Goal: Check status: Check status

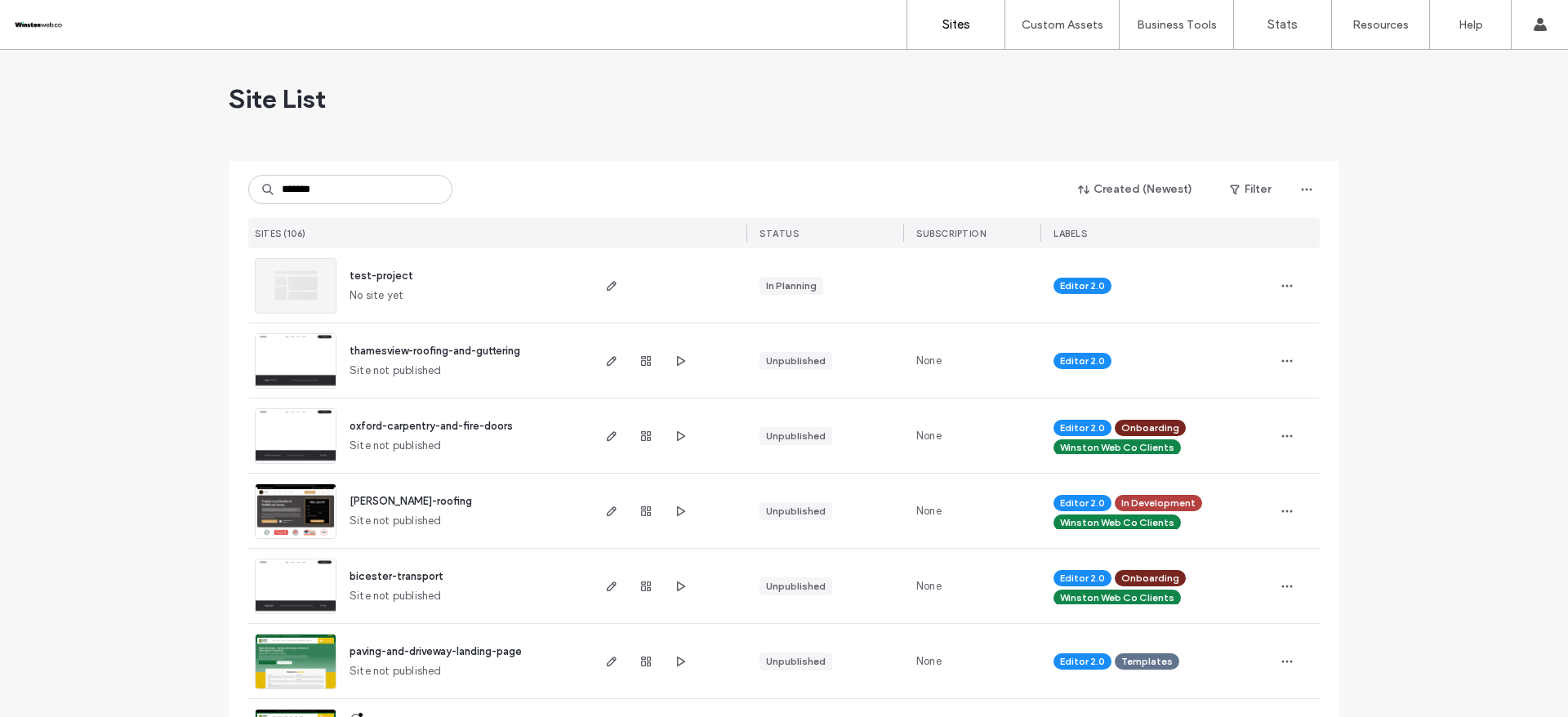
type input "*******"
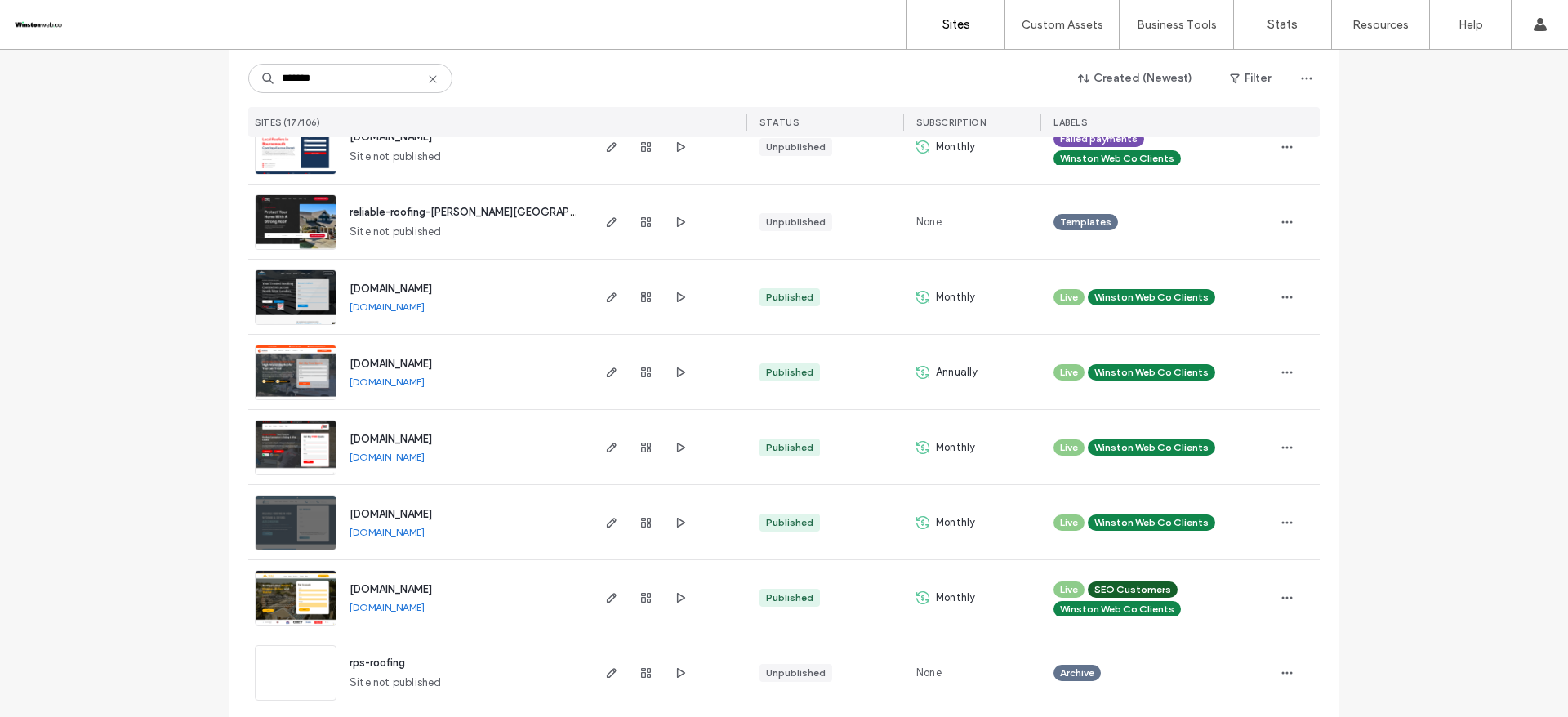
scroll to position [594, 0]
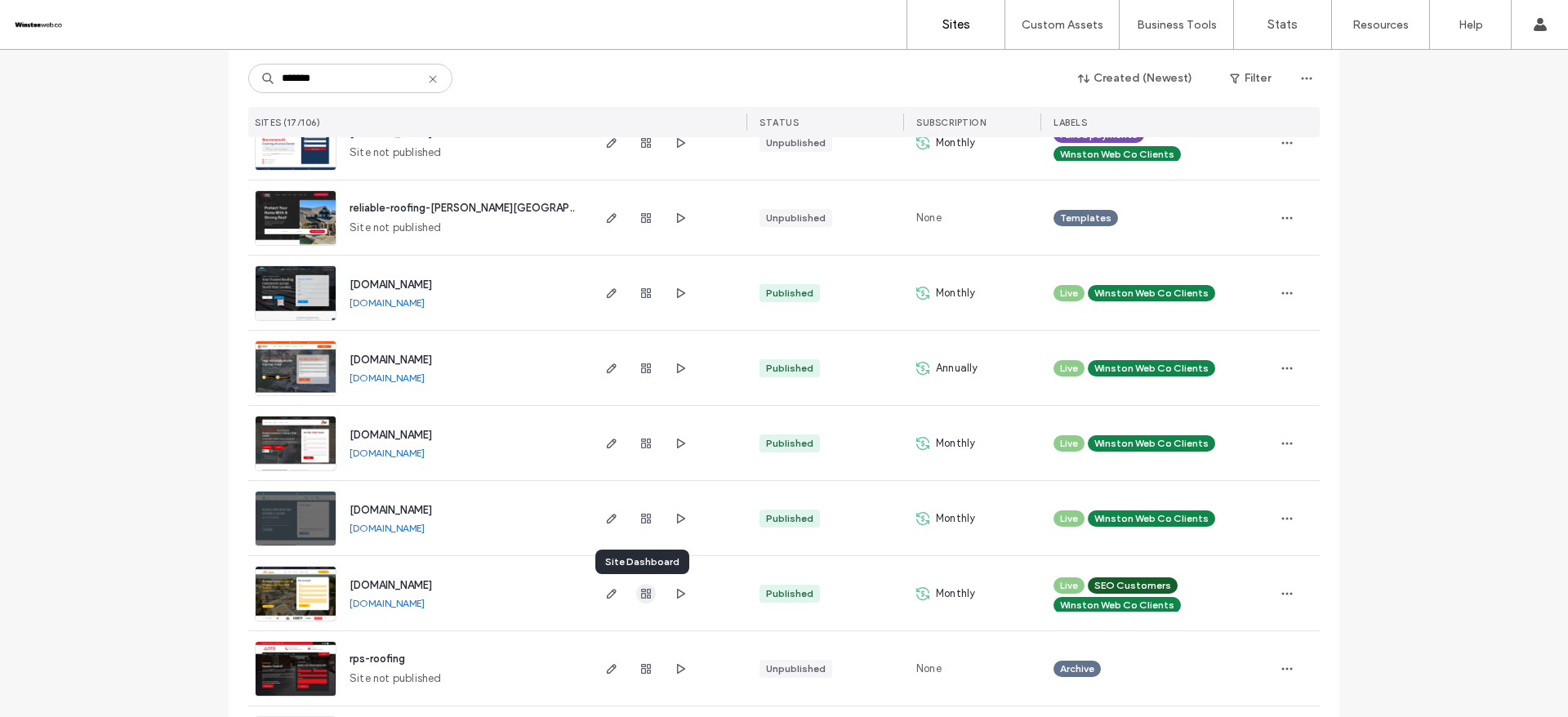
click at [641, 597] on use "button" at bounding box center [646, 593] width 9 height 9
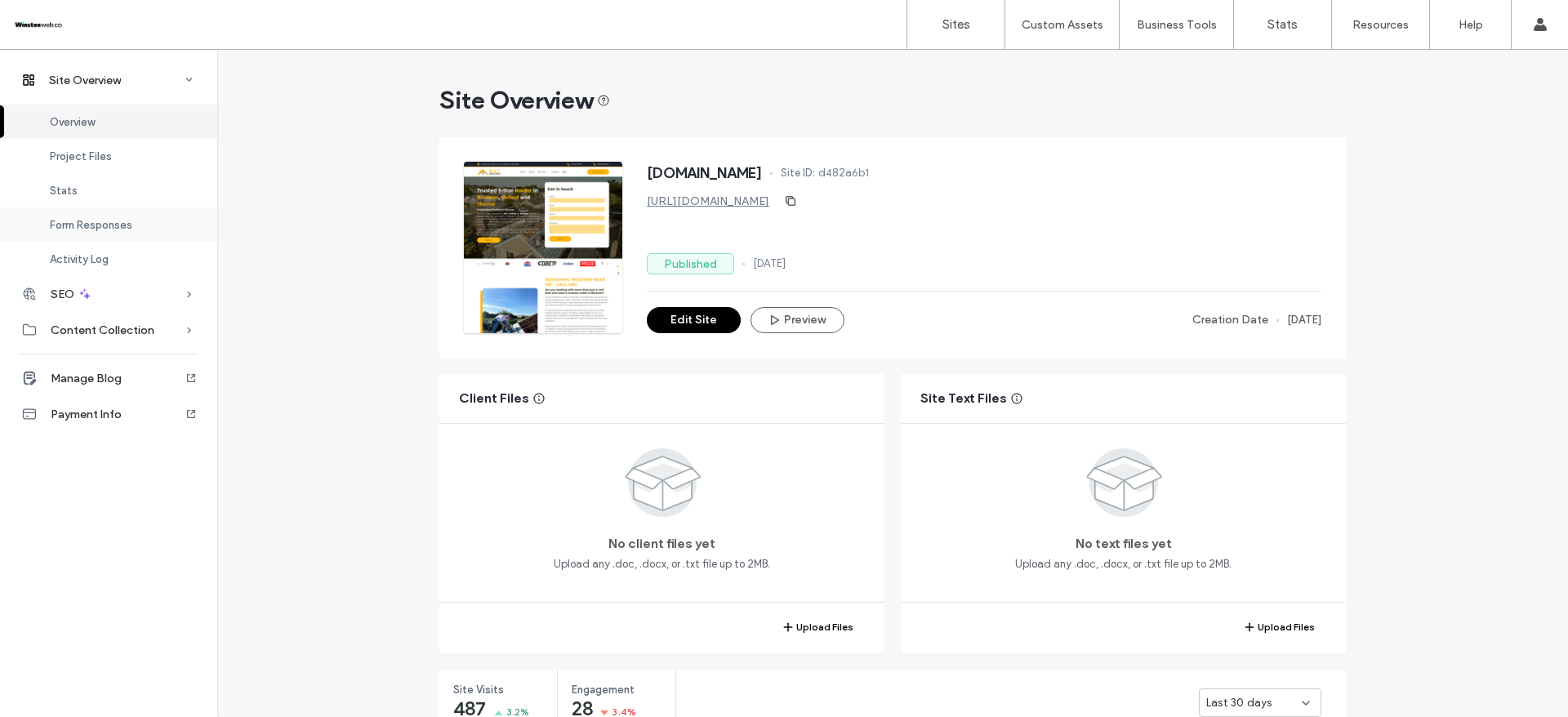
click at [94, 232] on div "Form Responses" at bounding box center [108, 224] width 217 height 35
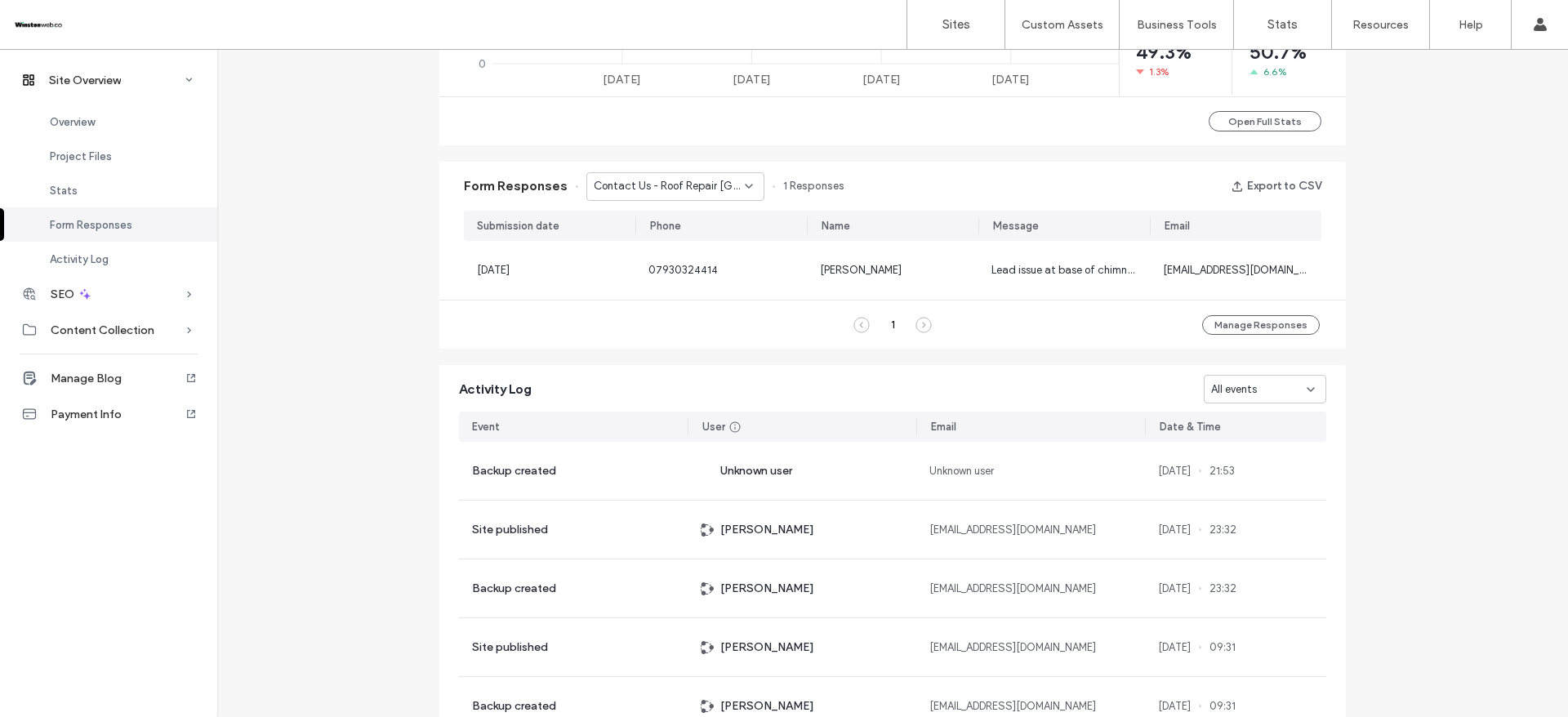
scroll to position [1049, 0]
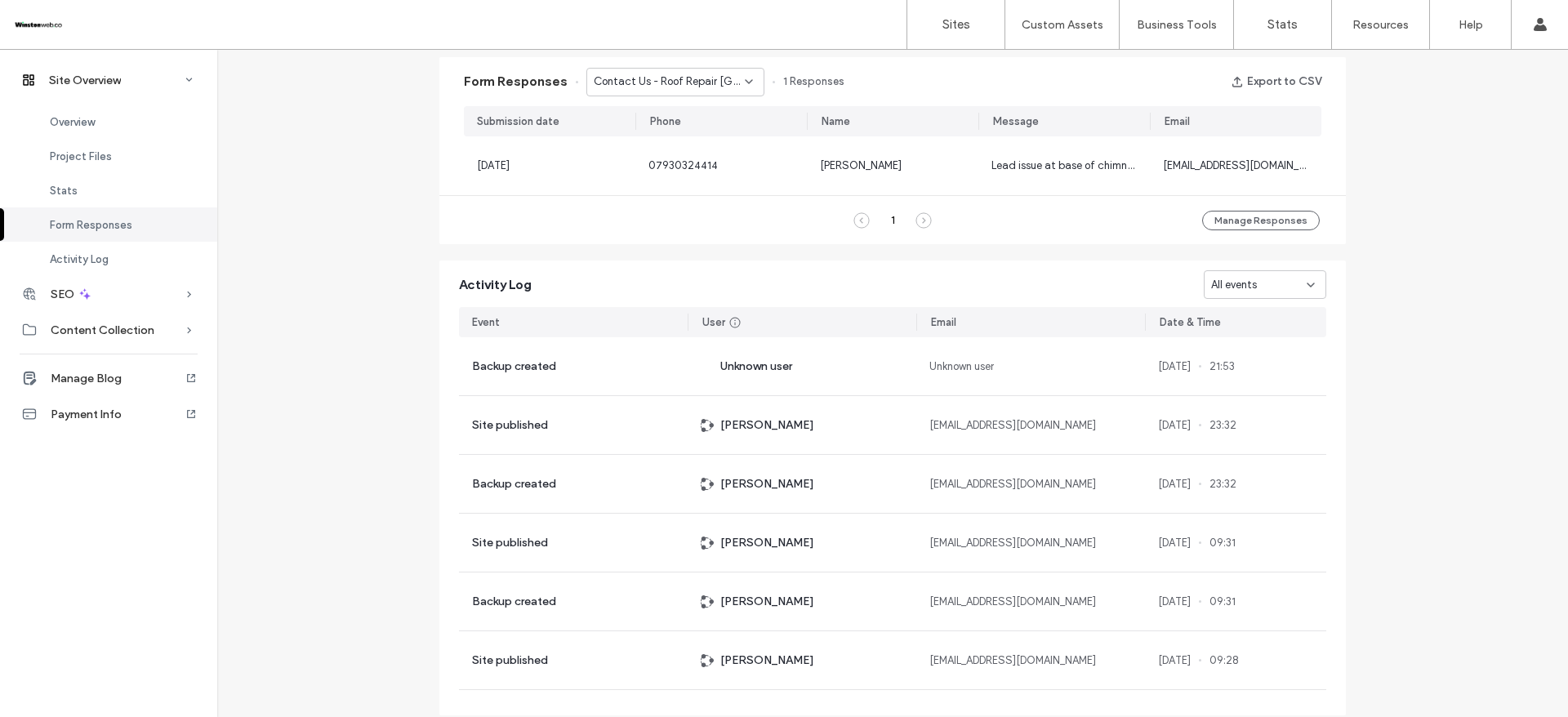
click at [727, 71] on div "Contact Us - Roof Repair [GEOGRAPHIC_DATA] - Roof Repair [GEOGRAPHIC_DATA] page" at bounding box center [676, 82] width 178 height 28
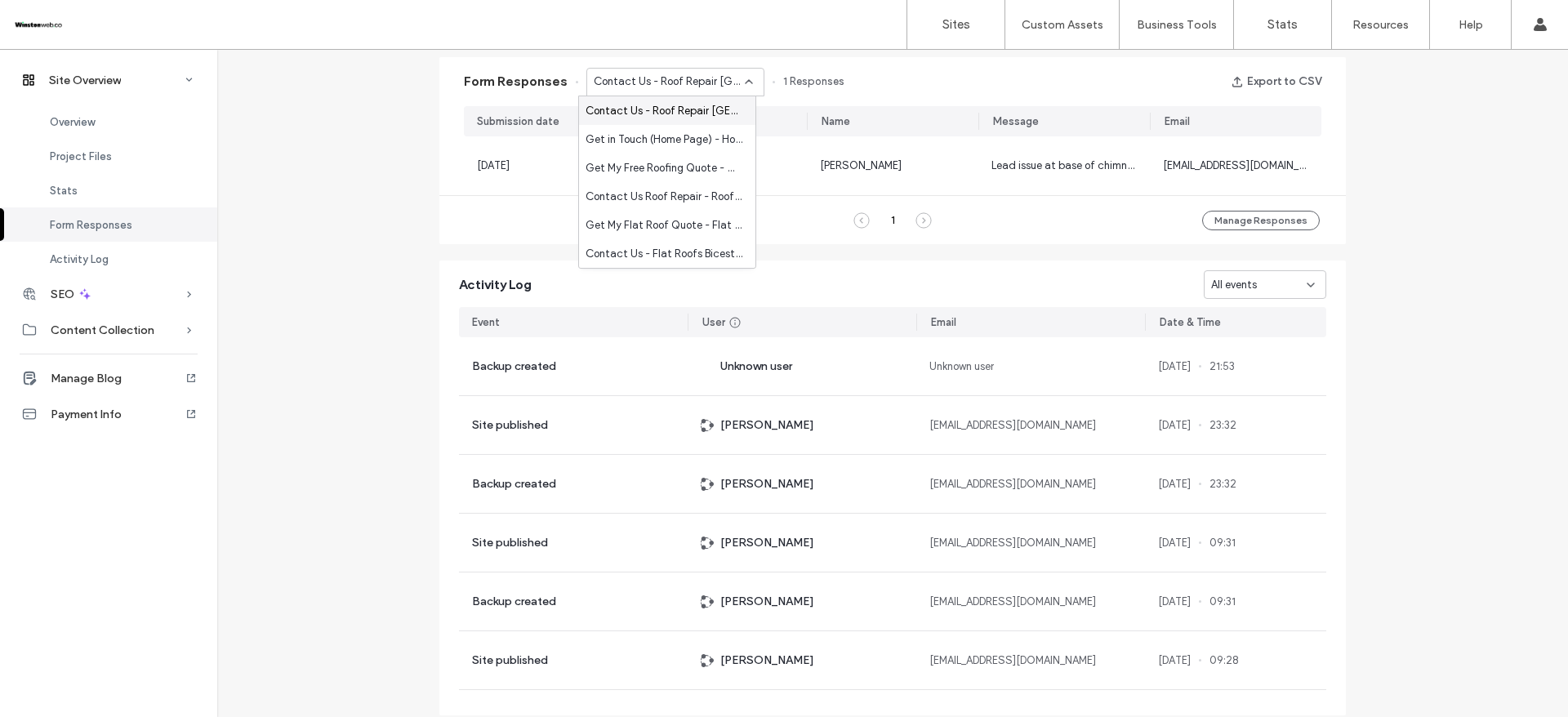
click at [742, 81] on icon at bounding box center [749, 82] width 13 height 13
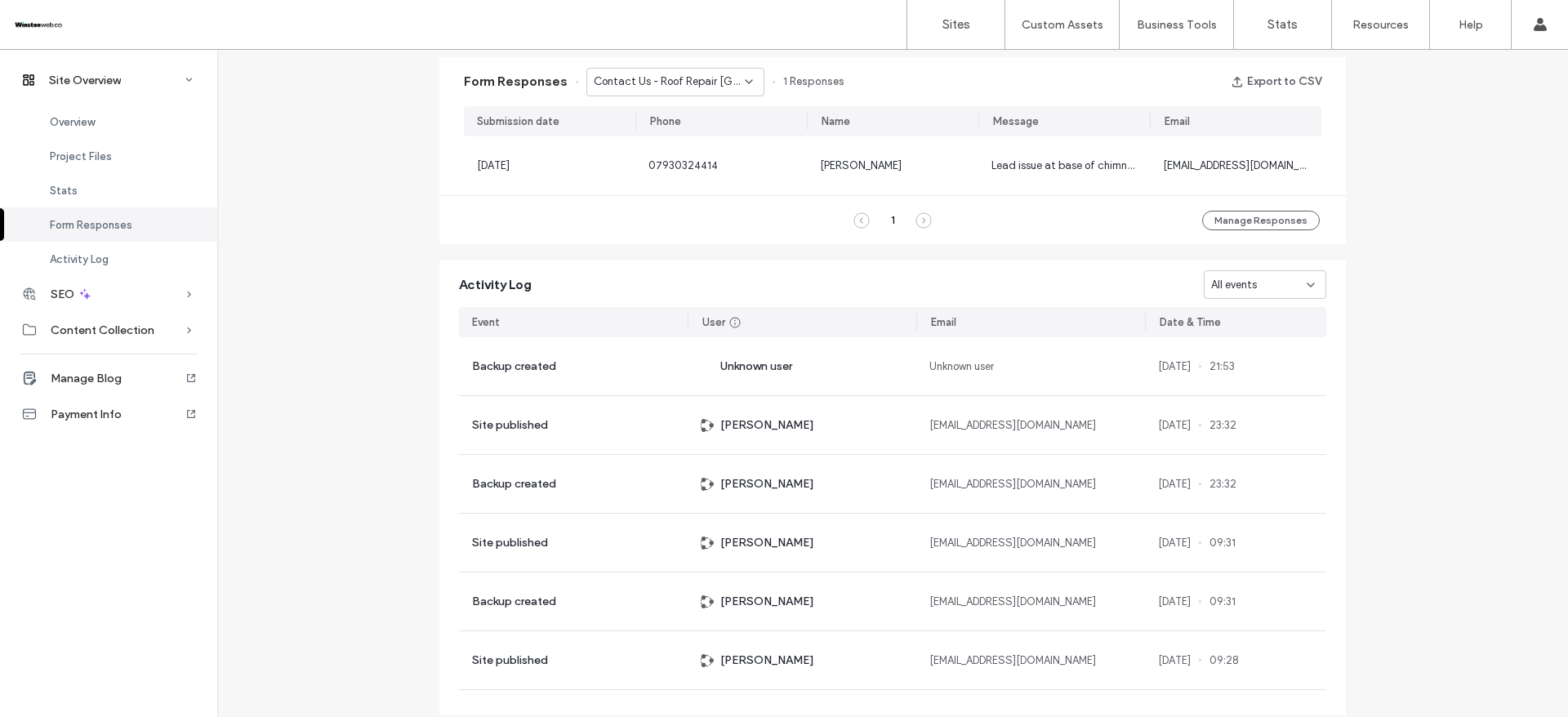
click at [663, 74] on span "Contact Us - Roof Repair [GEOGRAPHIC_DATA] - Roof Repair [GEOGRAPHIC_DATA] page" at bounding box center [669, 81] width 151 height 16
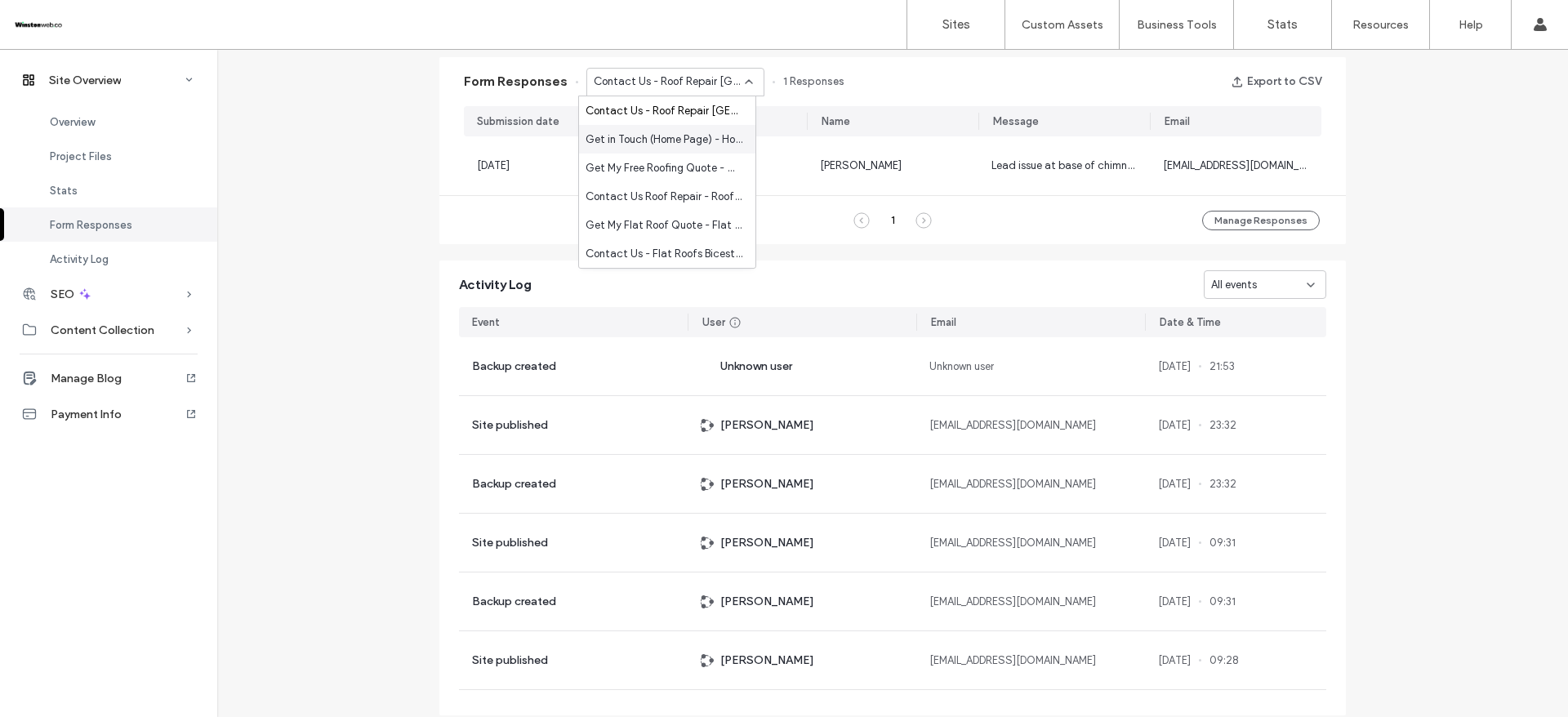
click at [641, 135] on span "Get in Touch (Home Page) - Home page" at bounding box center [663, 139] width 157 height 16
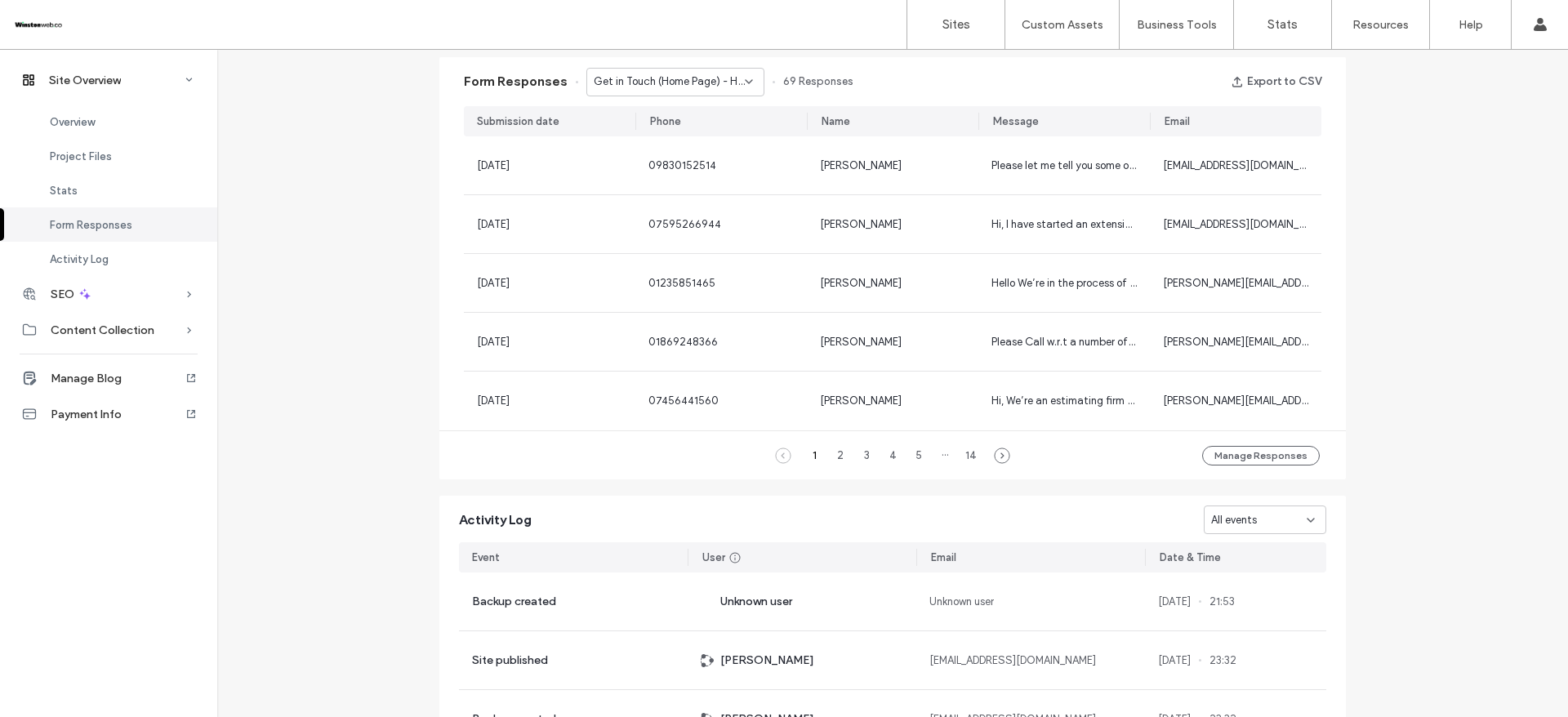
click at [681, 78] on span "Get in Touch (Home Page) - Home page" at bounding box center [669, 81] width 151 height 16
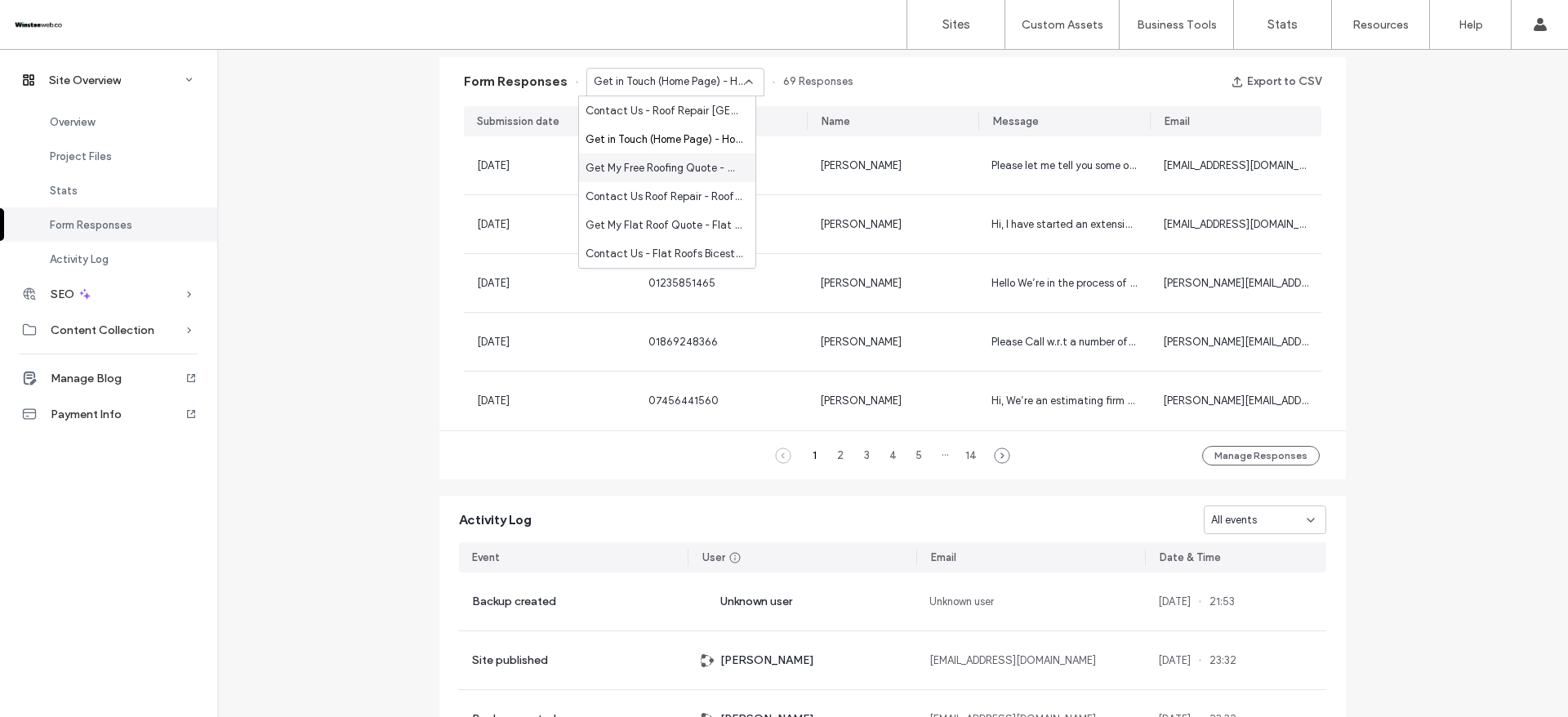
click at [707, 162] on span "Get My Free Roofing Quote - Other Roofing Services page" at bounding box center [663, 168] width 157 height 16
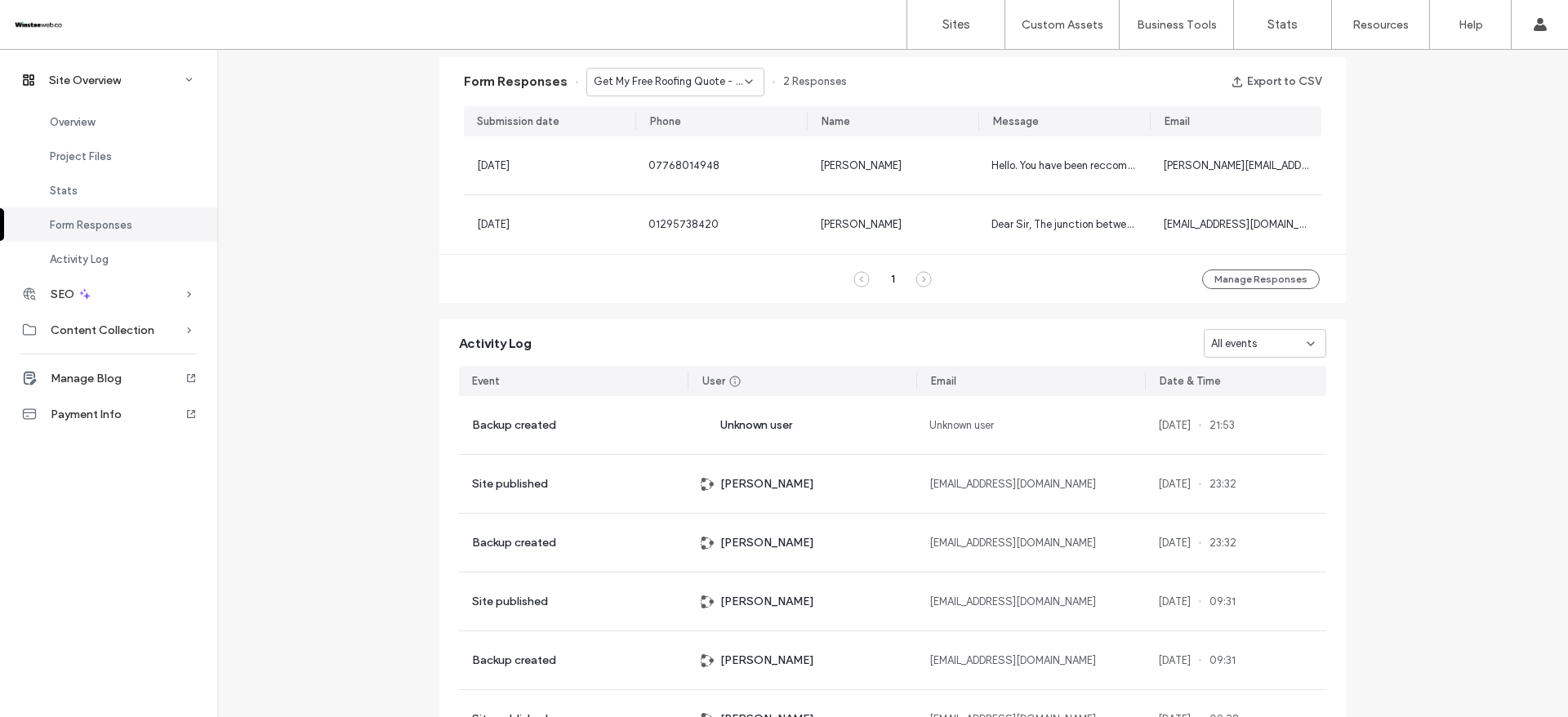
click at [730, 75] on span "Get My Free Roofing Quote - Other Roofing Services page" at bounding box center [669, 81] width 151 height 16
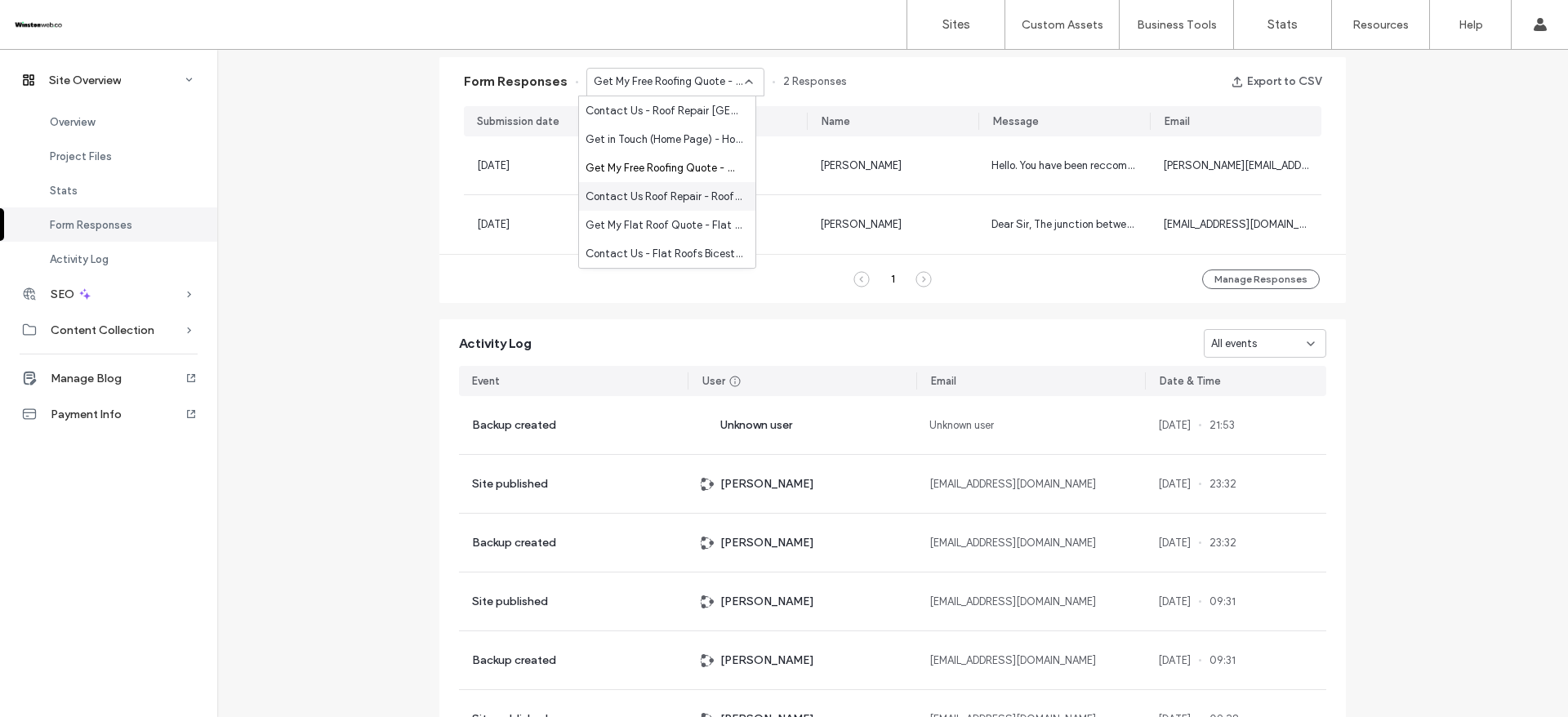
click at [700, 198] on span "Contact Us Roof Repair - Roof Repair page" at bounding box center [663, 196] width 157 height 16
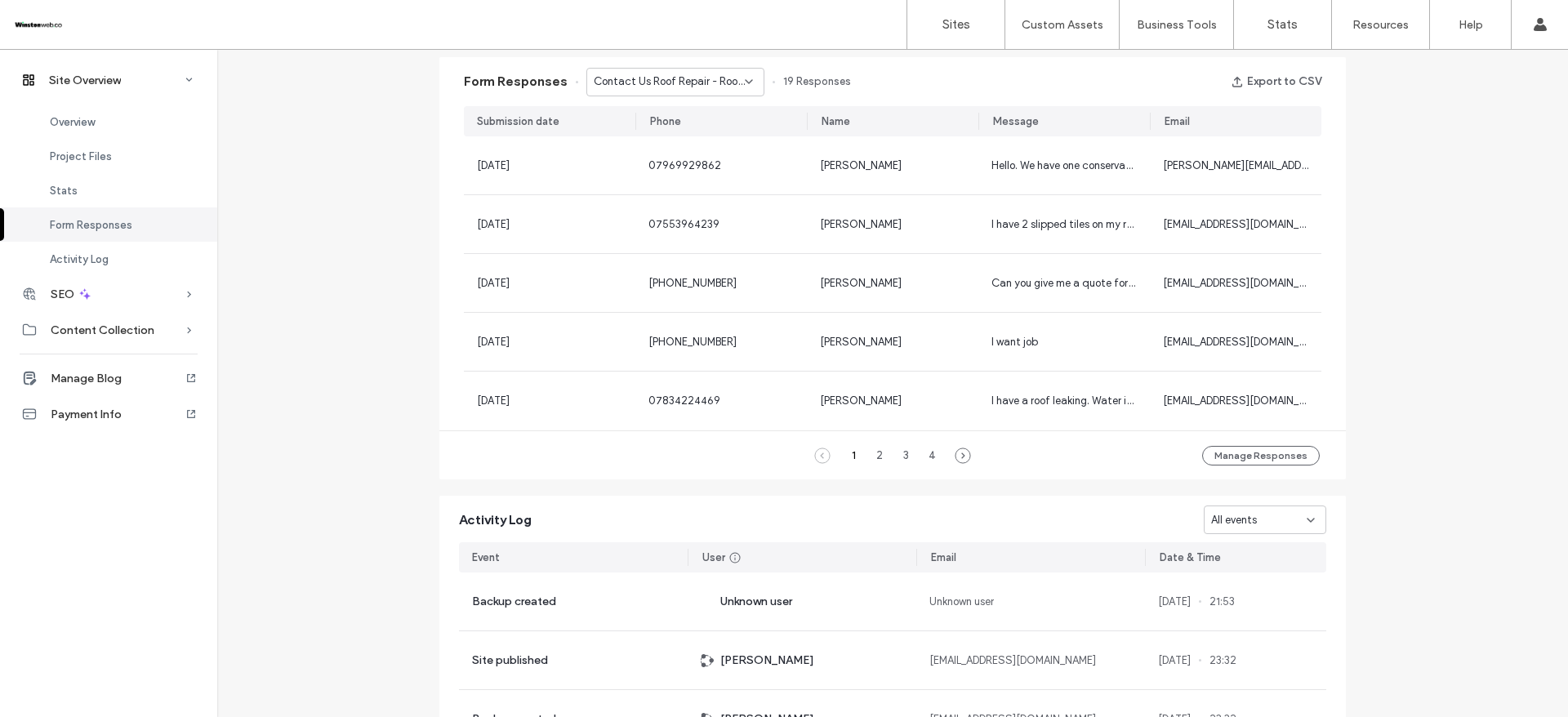
click at [732, 79] on span "Contact Us Roof Repair - Roof Repair page" at bounding box center [669, 81] width 151 height 16
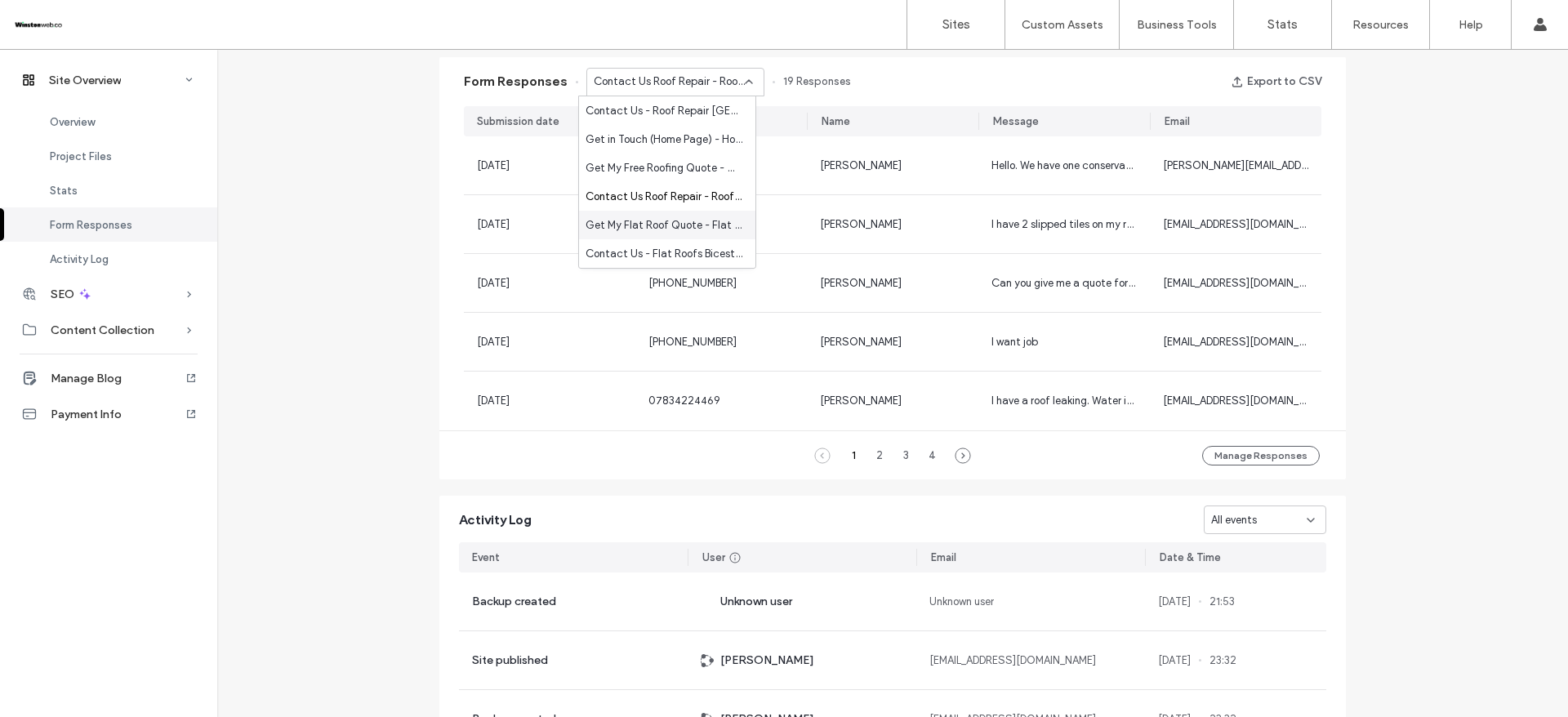
click at [711, 221] on span "Get My Flat Roof Quote - Flat Roofs page" at bounding box center [663, 224] width 157 height 16
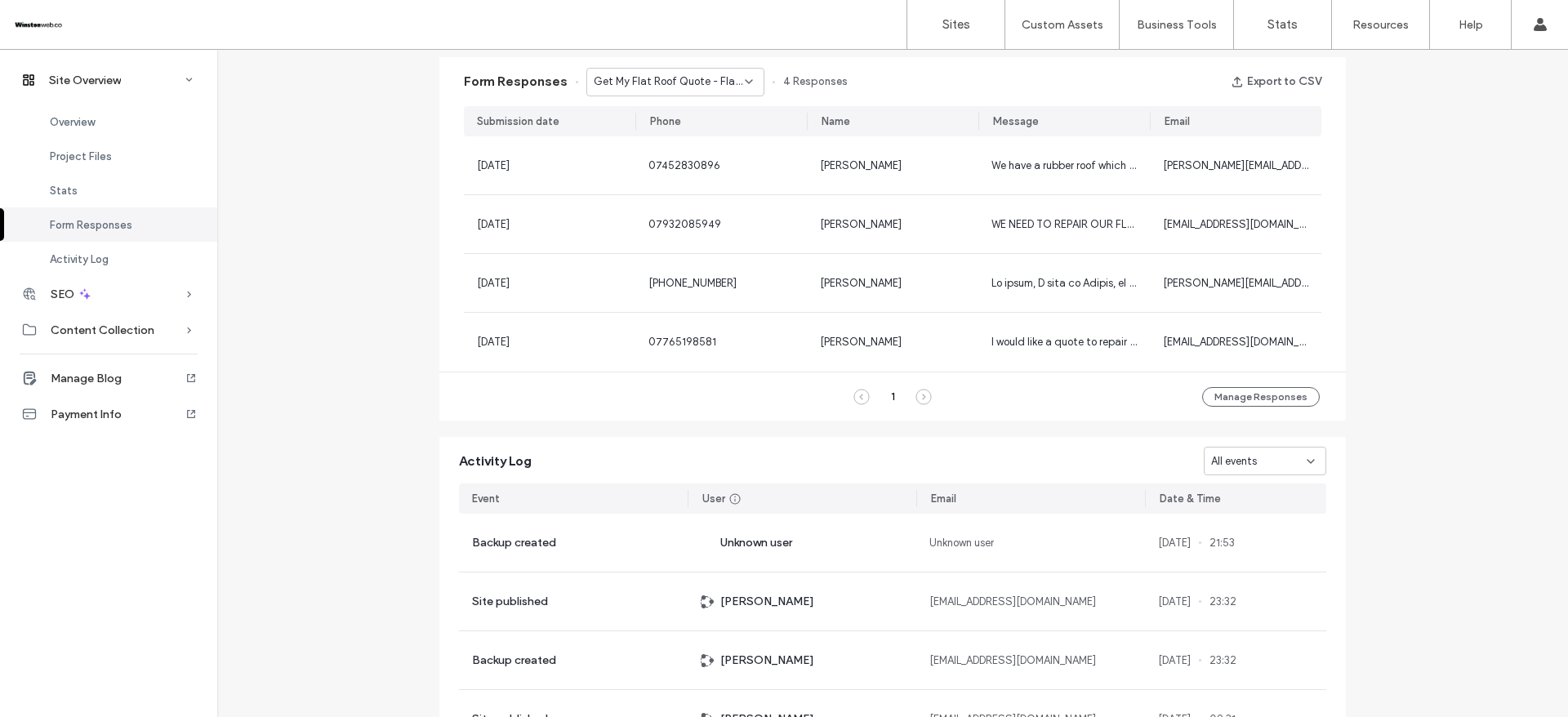
click at [714, 76] on span "Get My Flat Roof Quote - Flat Roofs page" at bounding box center [669, 81] width 151 height 16
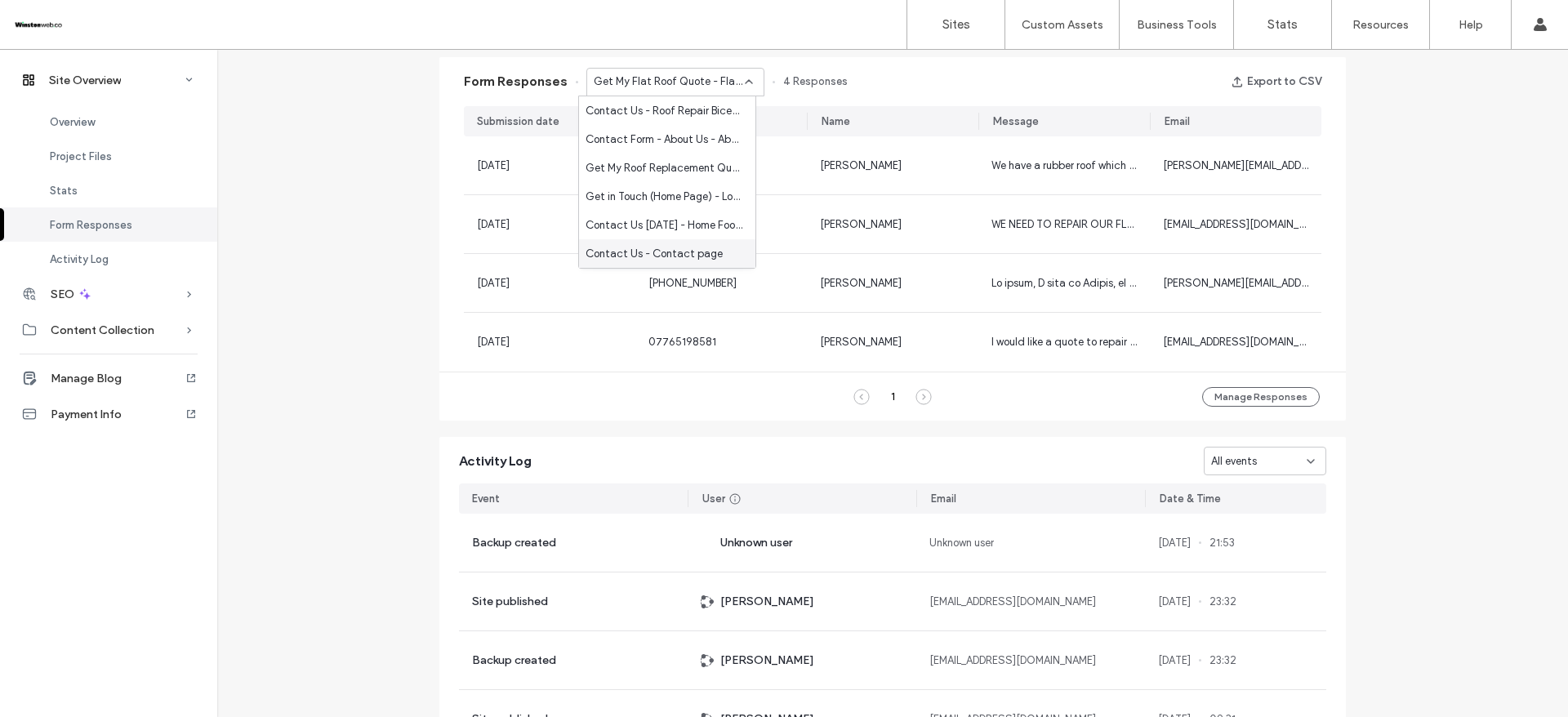
click at [693, 242] on div "Contact Us - Contact page" at bounding box center [667, 253] width 176 height 28
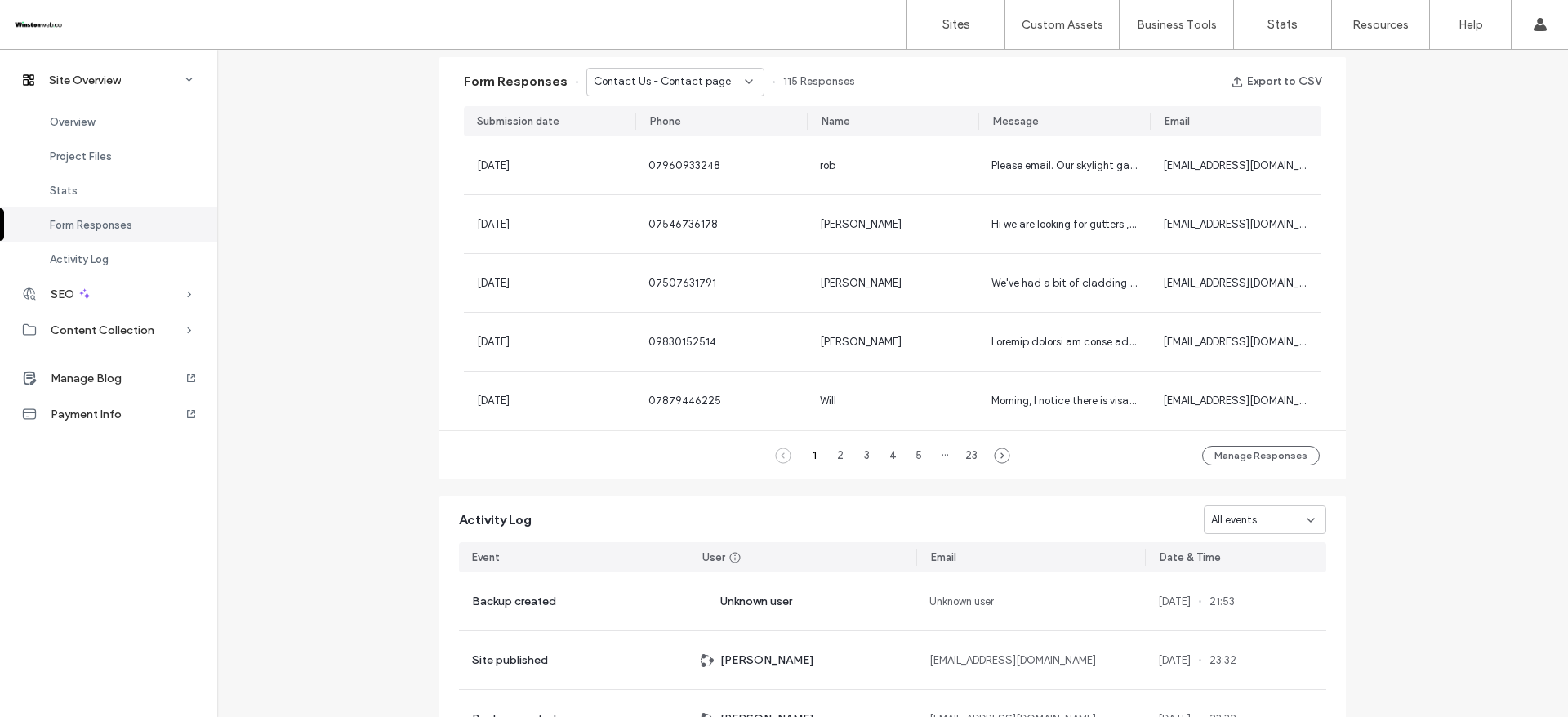
click at [732, 73] on div "Contact Us - Contact page" at bounding box center [669, 81] width 151 height 16
click at [696, 108] on span "Contact Us - Roof Repair [GEOGRAPHIC_DATA] - Roof Repair [GEOGRAPHIC_DATA] page" at bounding box center [663, 111] width 157 height 16
